Goal: Information Seeking & Learning: Learn about a topic

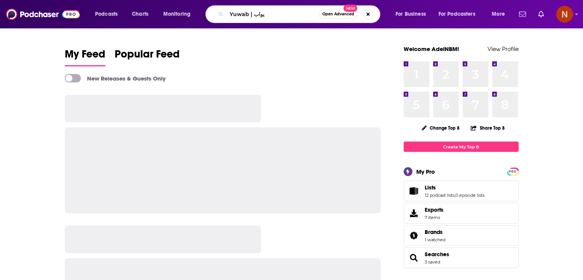
type input "Yuwab | يواب"
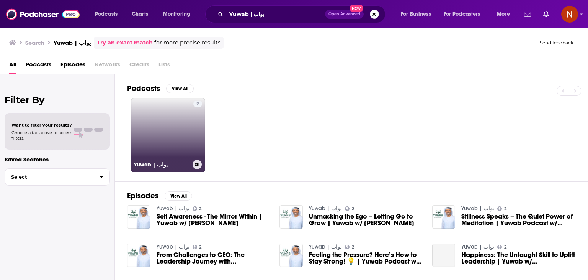
click at [178, 124] on link "2 Yuwab | يواب" at bounding box center [168, 135] width 74 height 74
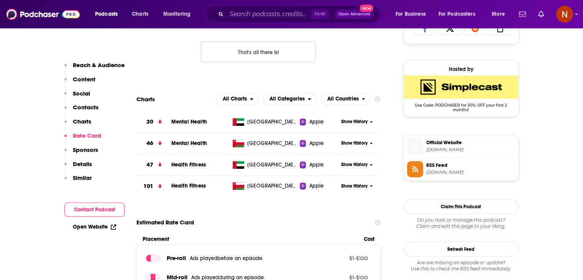
scroll to position [529, 0]
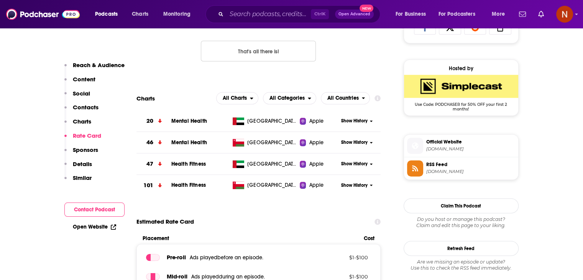
click at [365, 123] on span "Show History" at bounding box center [354, 121] width 26 height 7
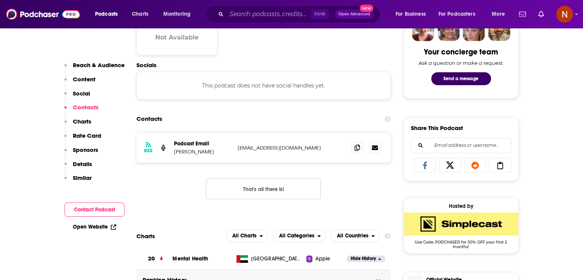
scroll to position [363, 0]
